Goal: Transaction & Acquisition: Purchase product/service

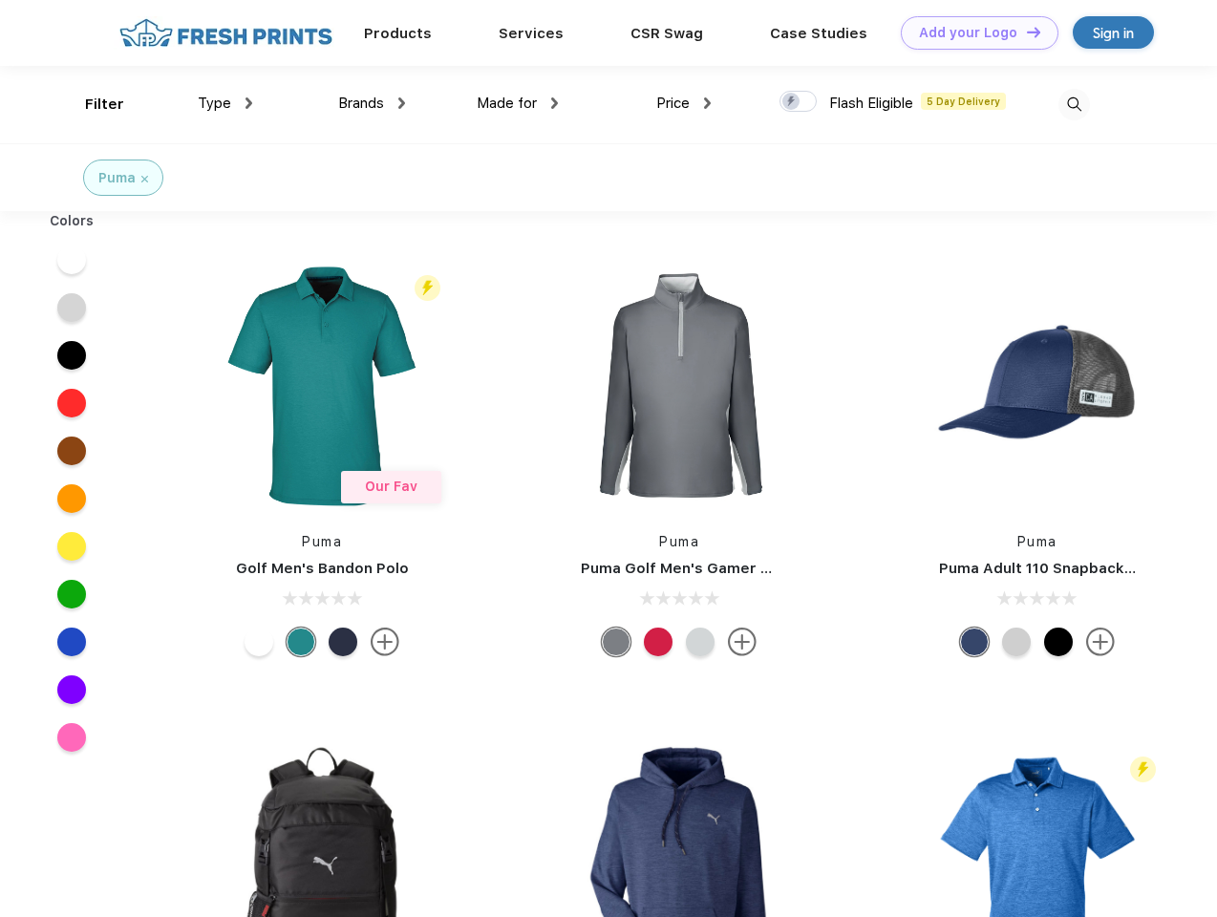
scroll to position [1, 0]
click at [973, 32] on link "Add your Logo Design Tool" at bounding box center [980, 32] width 158 height 33
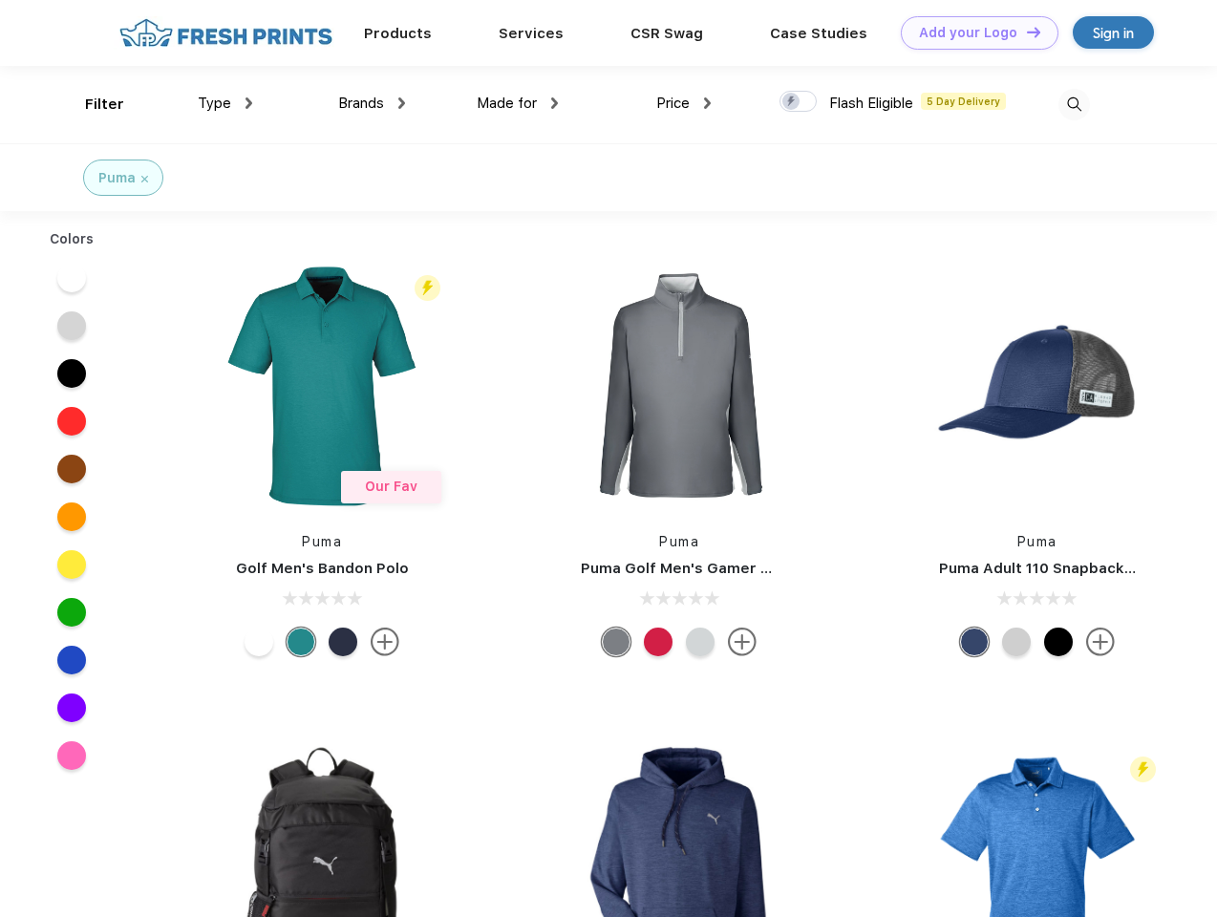
click at [0, 0] on div "Design Tool" at bounding box center [0, 0] width 0 height 0
click at [1025, 32] on link "Add your Logo Design Tool" at bounding box center [980, 32] width 158 height 33
click at [92, 104] on div "Filter" at bounding box center [104, 105] width 39 height 22
click at [225, 103] on span "Type" at bounding box center [214, 103] width 33 height 17
click at [372, 103] on span "Brands" at bounding box center [361, 103] width 46 height 17
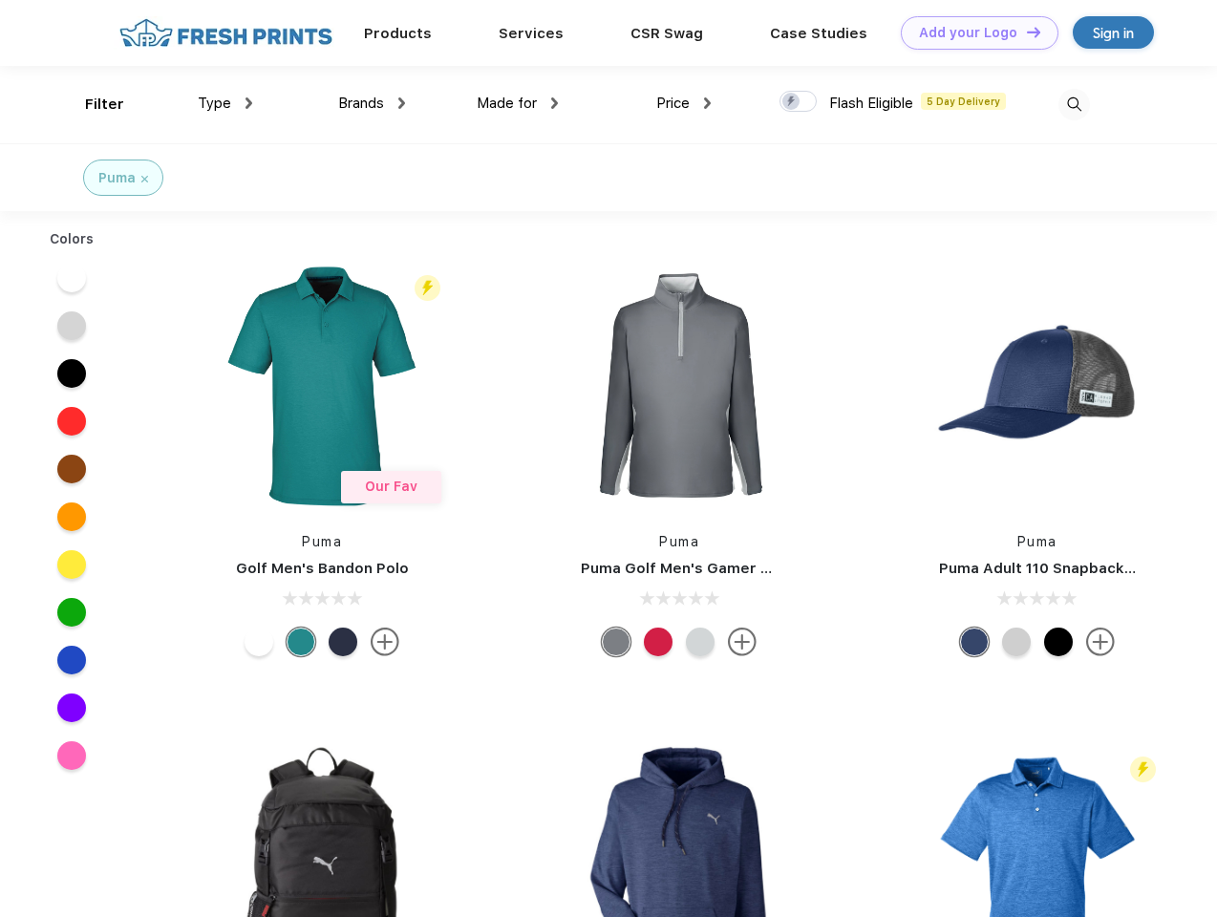
click at [518, 103] on span "Made for" at bounding box center [507, 103] width 60 height 17
click at [684, 103] on span "Price" at bounding box center [672, 103] width 33 height 17
click at [799, 102] on div at bounding box center [798, 101] width 37 height 21
click at [792, 102] on input "checkbox" at bounding box center [786, 96] width 12 height 12
click at [1074, 104] on img at bounding box center [1075, 105] width 32 height 32
